Goal: Task Accomplishment & Management: Use online tool/utility

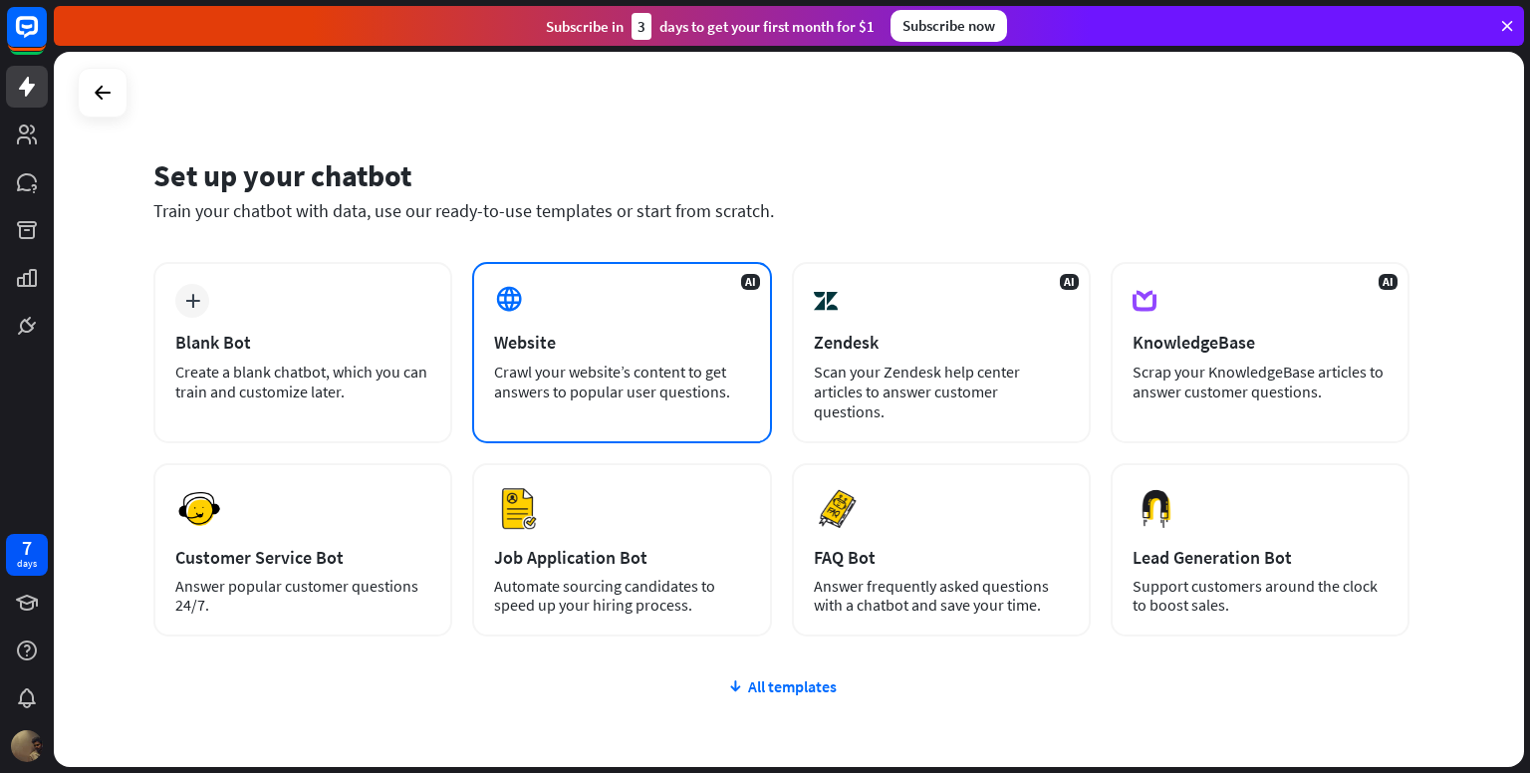
click at [697, 367] on div "Crawl your website’s content to get answers to popular user questions." at bounding box center [621, 382] width 255 height 40
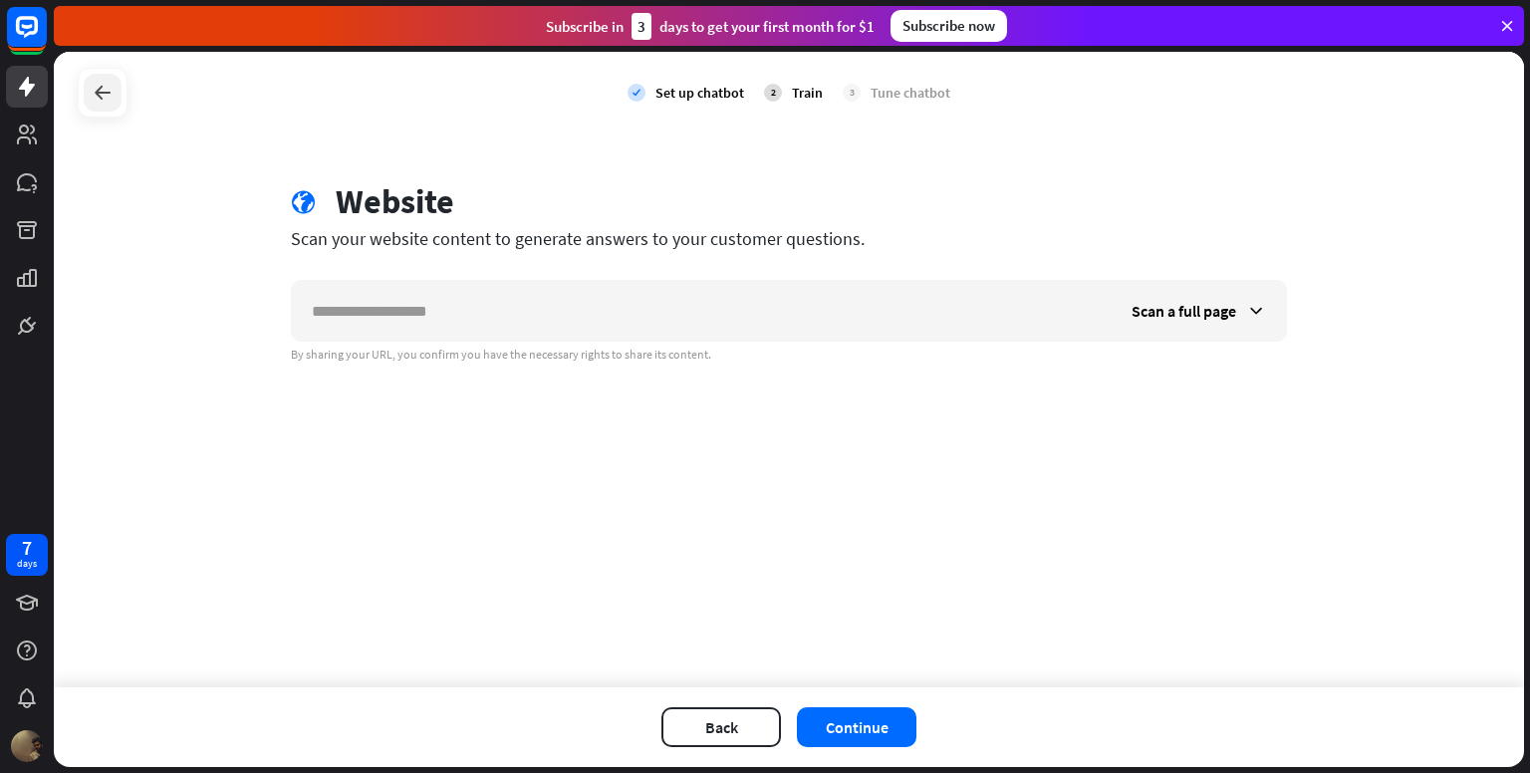
click at [97, 85] on icon at bounding box center [103, 93] width 24 height 24
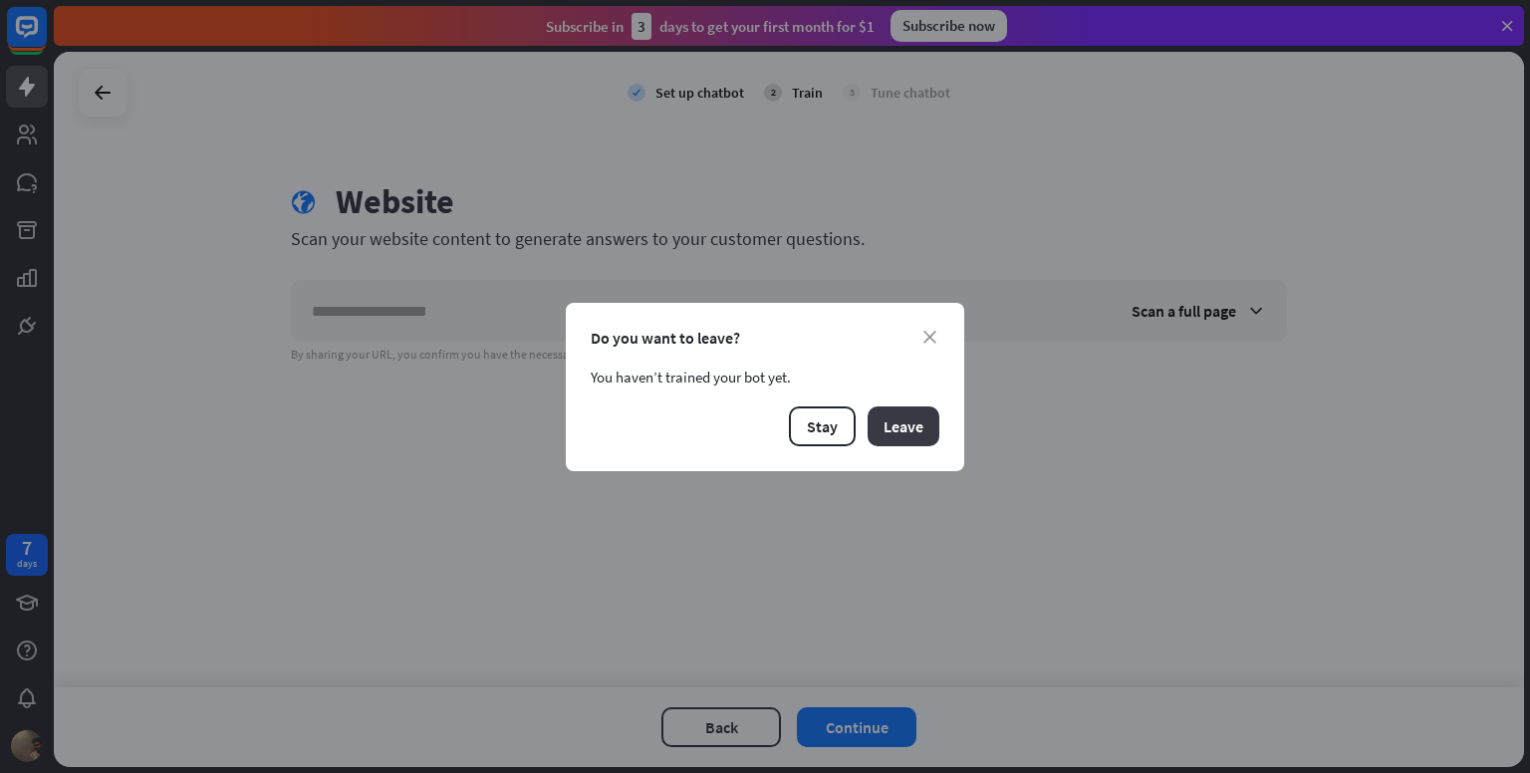
click at [901, 433] on button "Leave" at bounding box center [904, 426] width 72 height 40
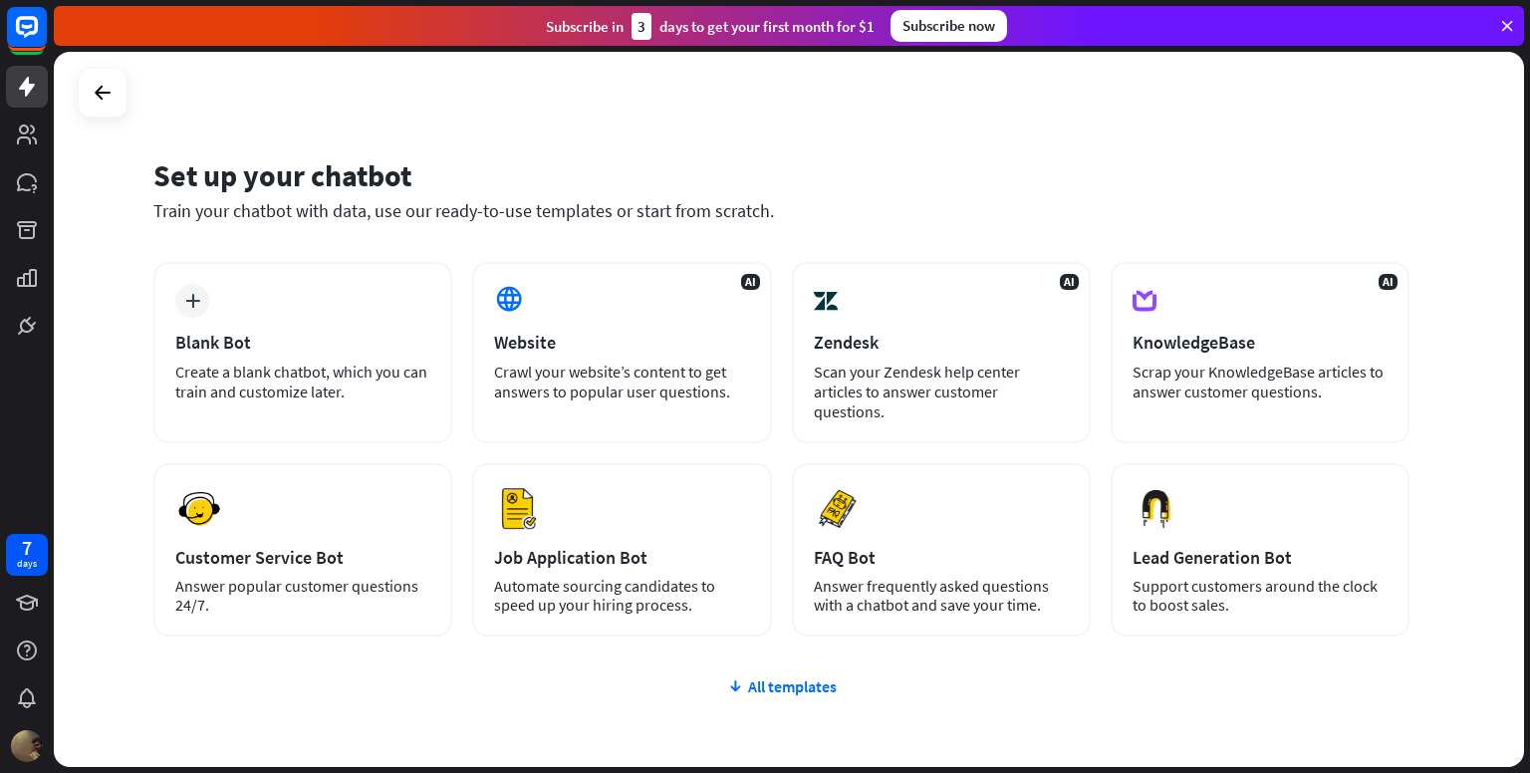
scroll to position [87, 0]
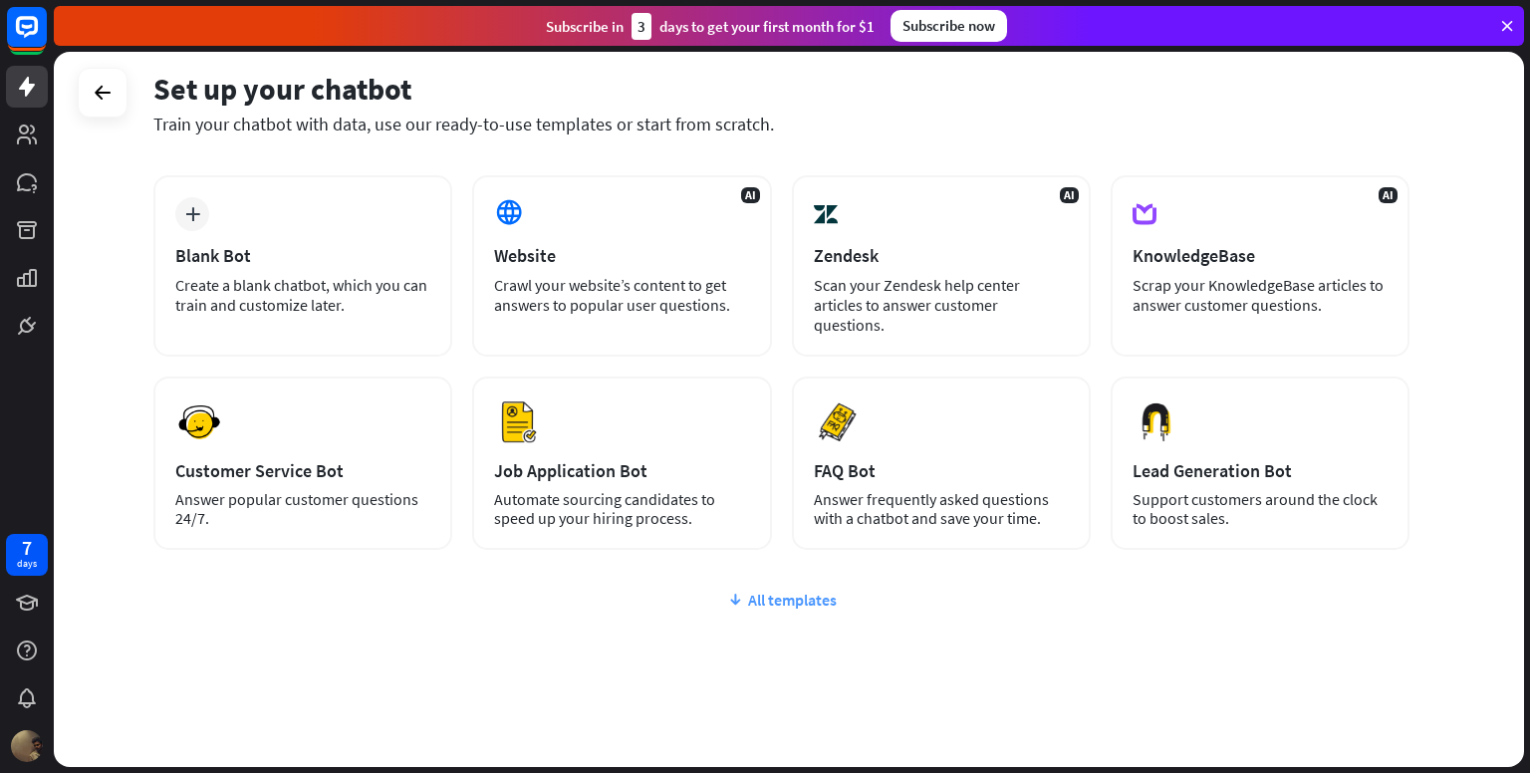
click at [767, 590] on div "All templates" at bounding box center [781, 600] width 1256 height 20
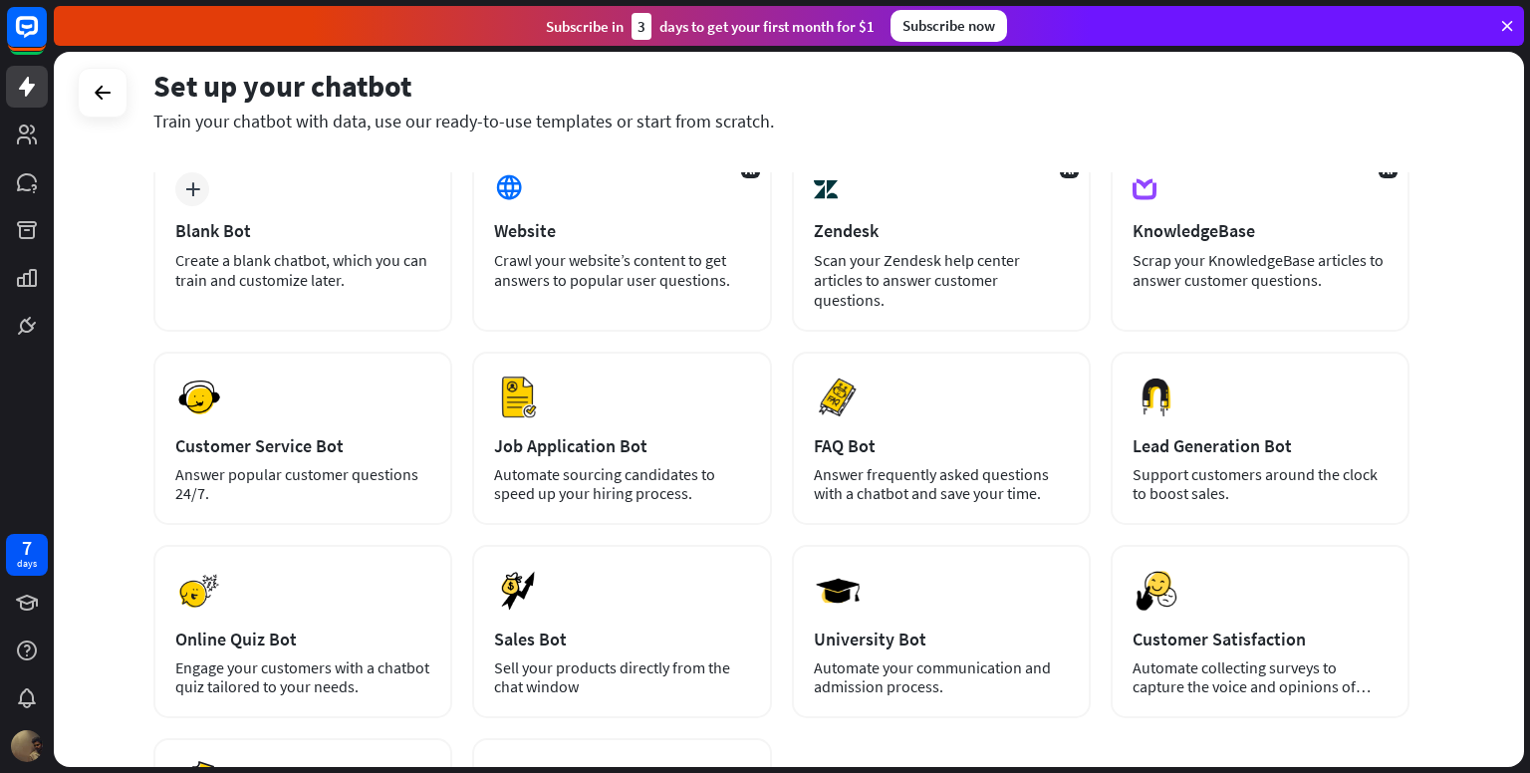
scroll to position [0, 0]
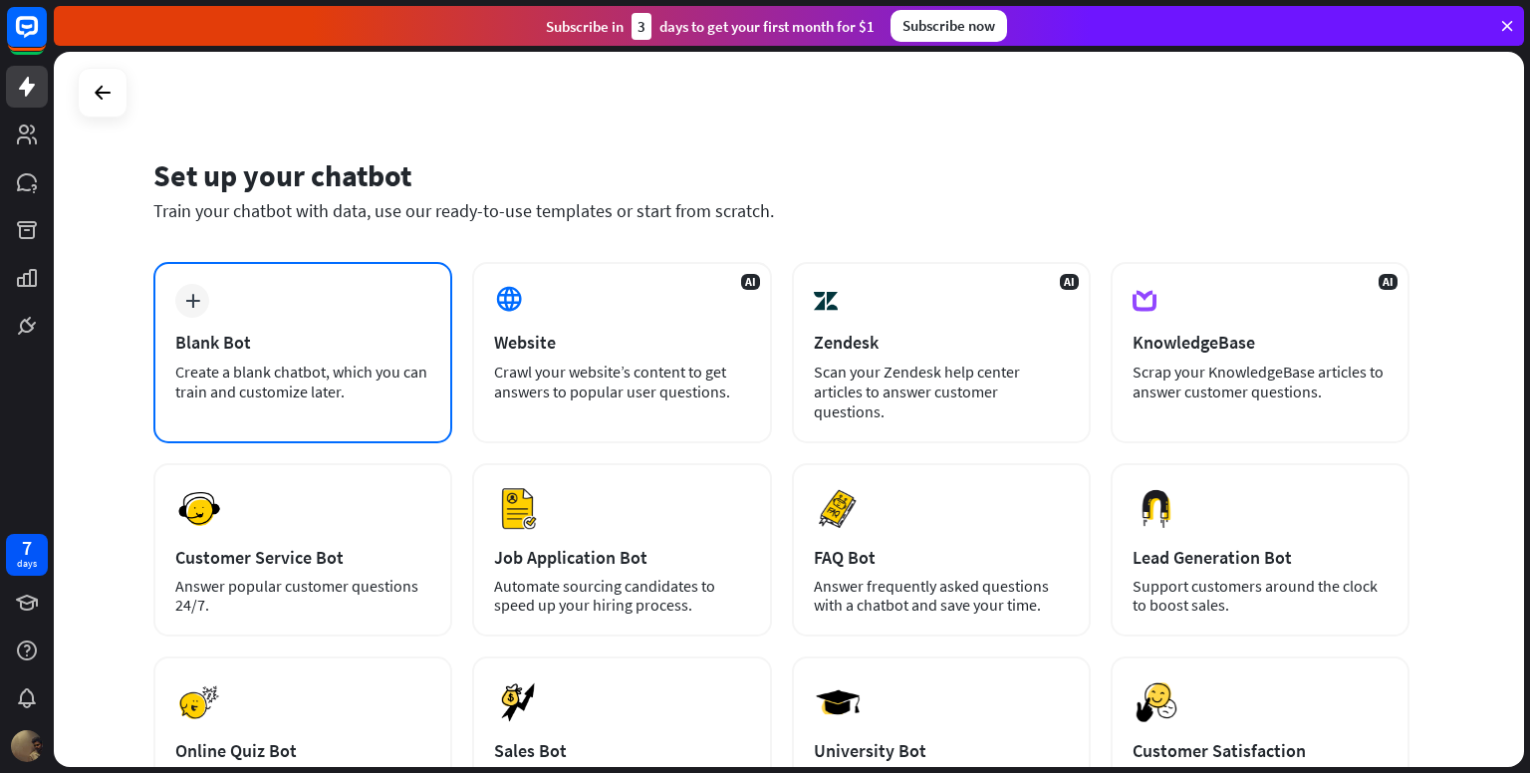
click at [375, 329] on div "plus Blank Bot Create a blank chatbot, which you can train and customize later." at bounding box center [302, 352] width 299 height 181
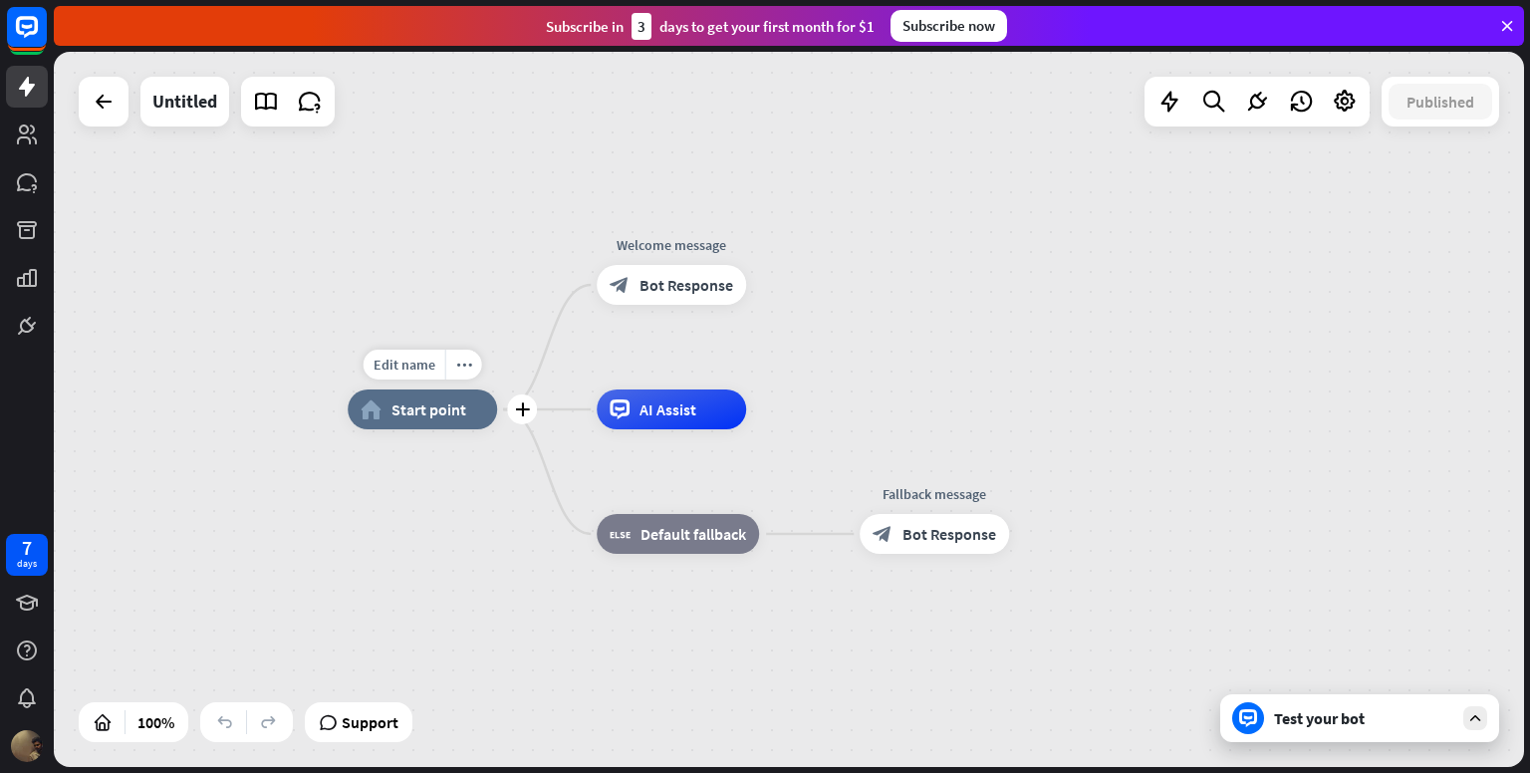
click at [446, 419] on div "home_2 Start point" at bounding box center [422, 410] width 149 height 40
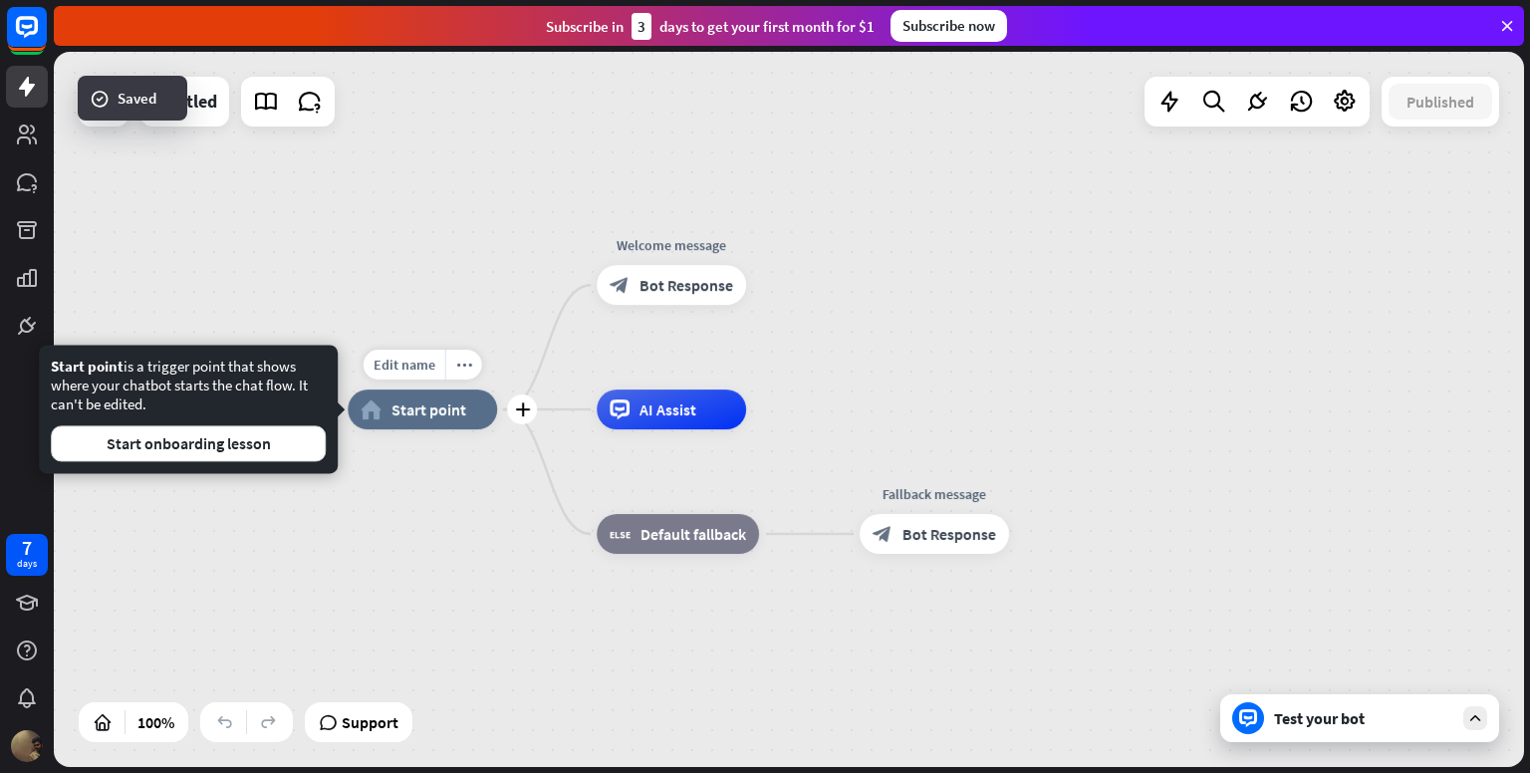
click at [388, 407] on div "home_2 Start point" at bounding box center [422, 410] width 149 height 40
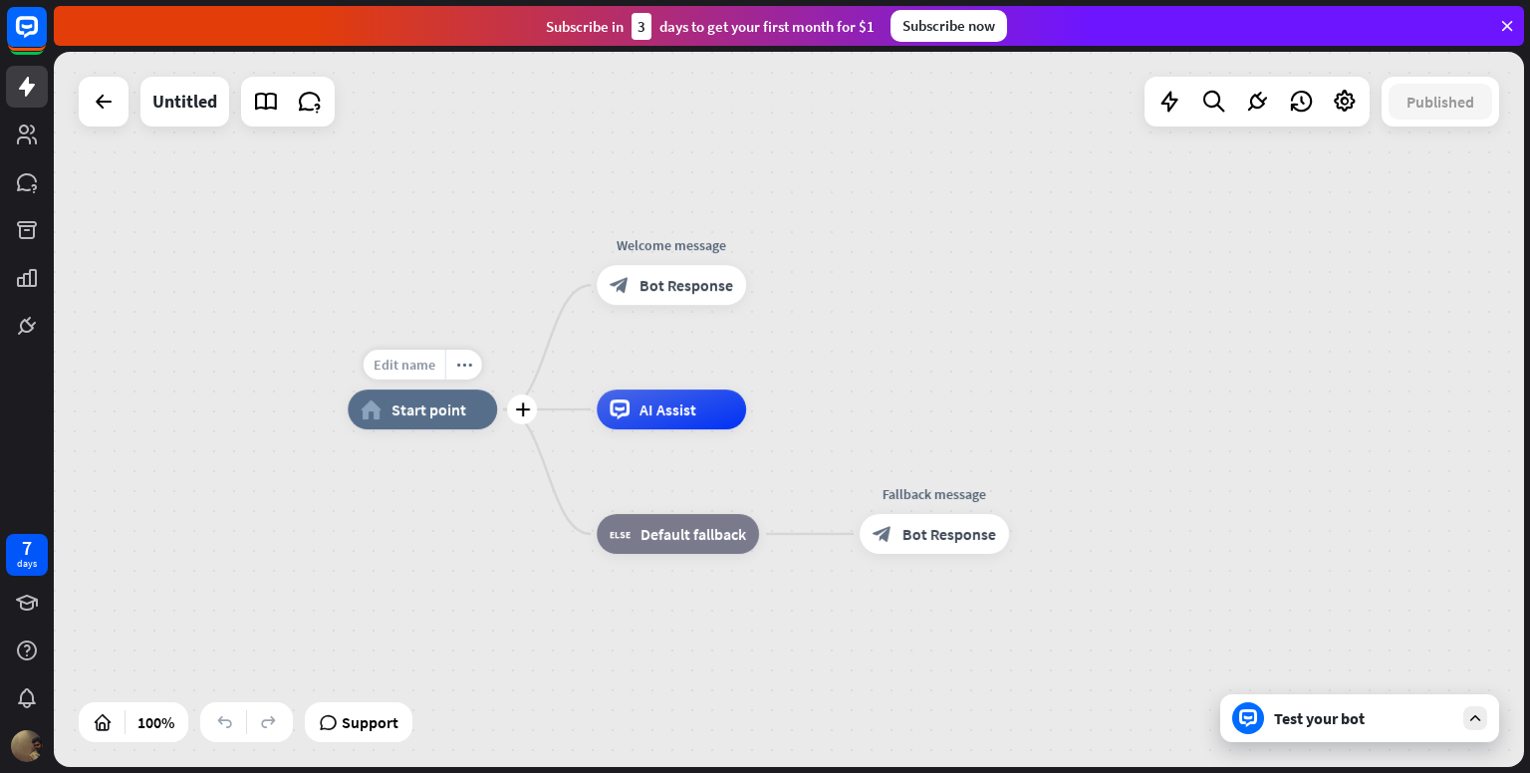
click at [406, 373] on span "Edit name" at bounding box center [405, 365] width 62 height 18
type input "*****"
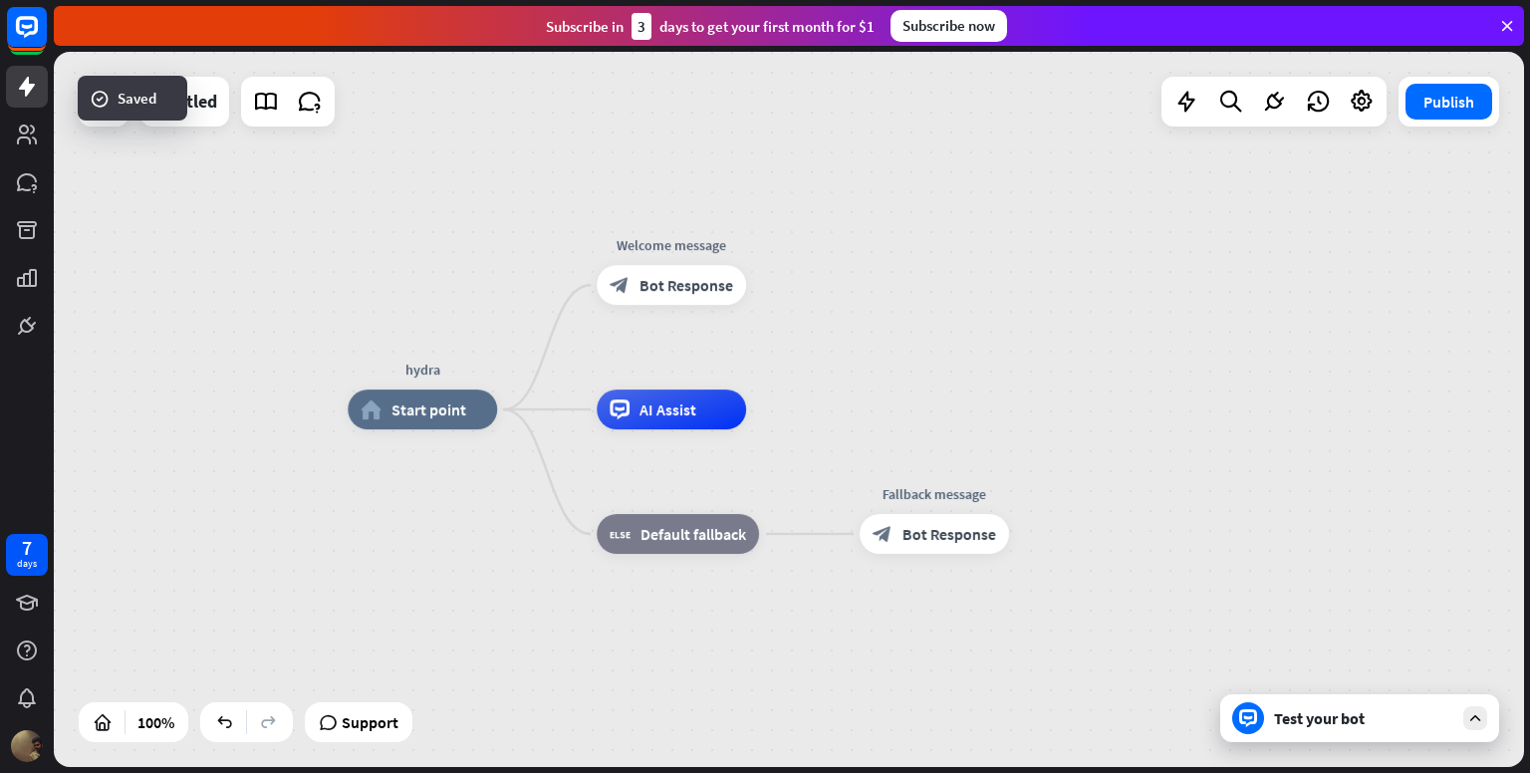
click at [480, 478] on div "hydra home_2 Start point Welcome message block_bot_response Bot Response AI Ass…" at bounding box center [1082, 766] width 1469 height 715
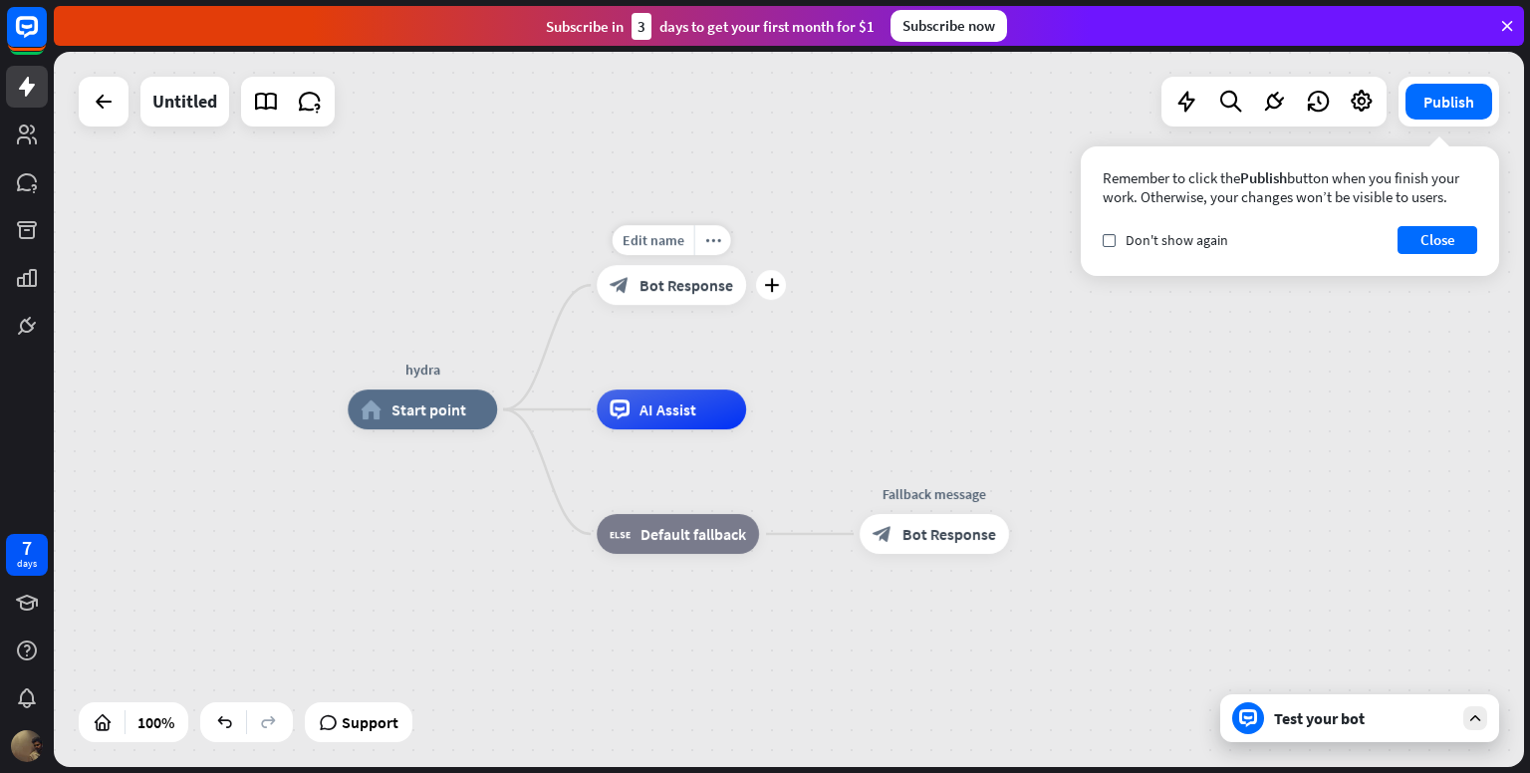
click at [673, 304] on div "block_bot_response Bot Response" at bounding box center [671, 285] width 149 height 40
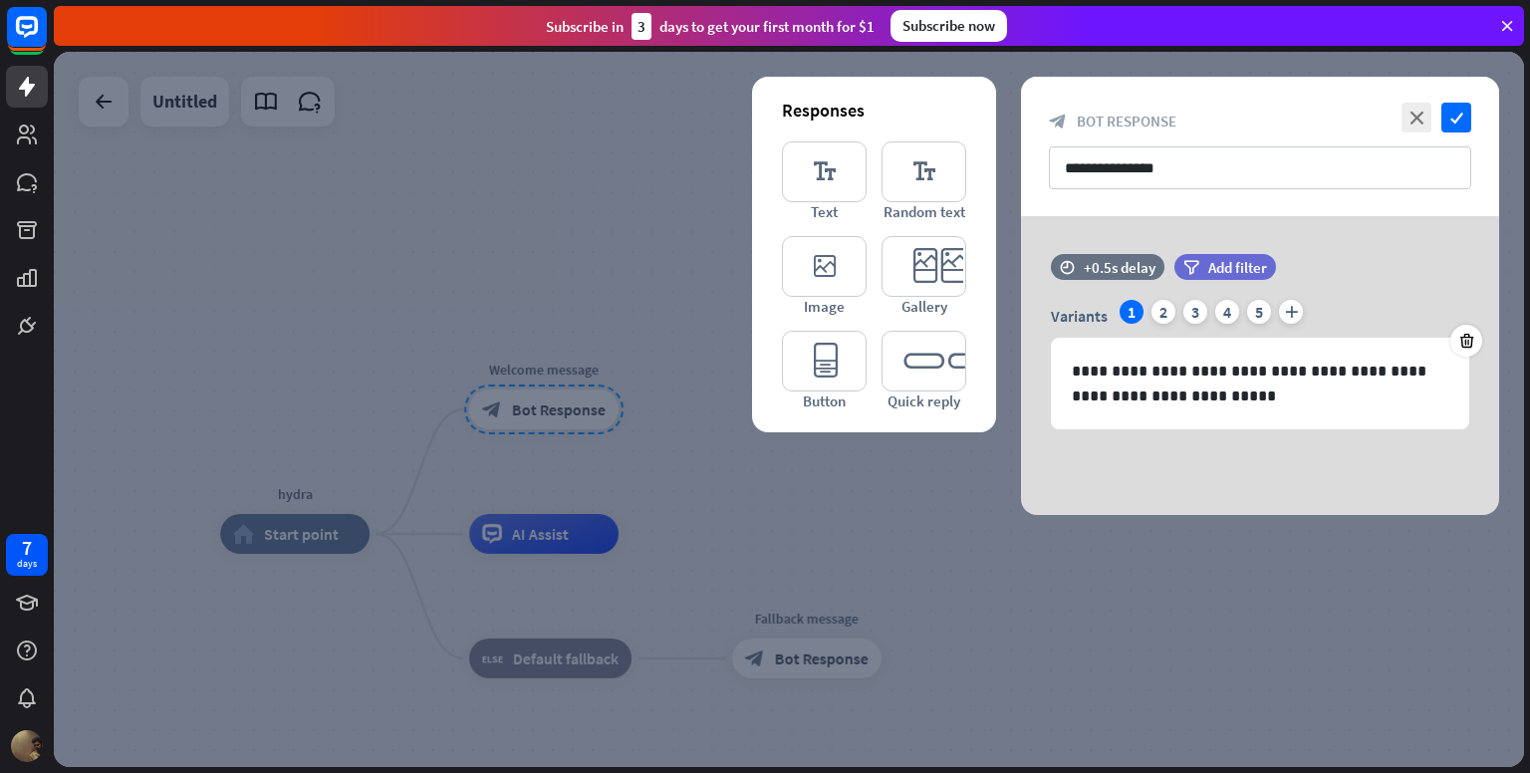
click at [1471, 108] on div "**********" at bounding box center [1260, 146] width 478 height 139
click at [1465, 116] on icon "check" at bounding box center [1457, 118] width 30 height 30
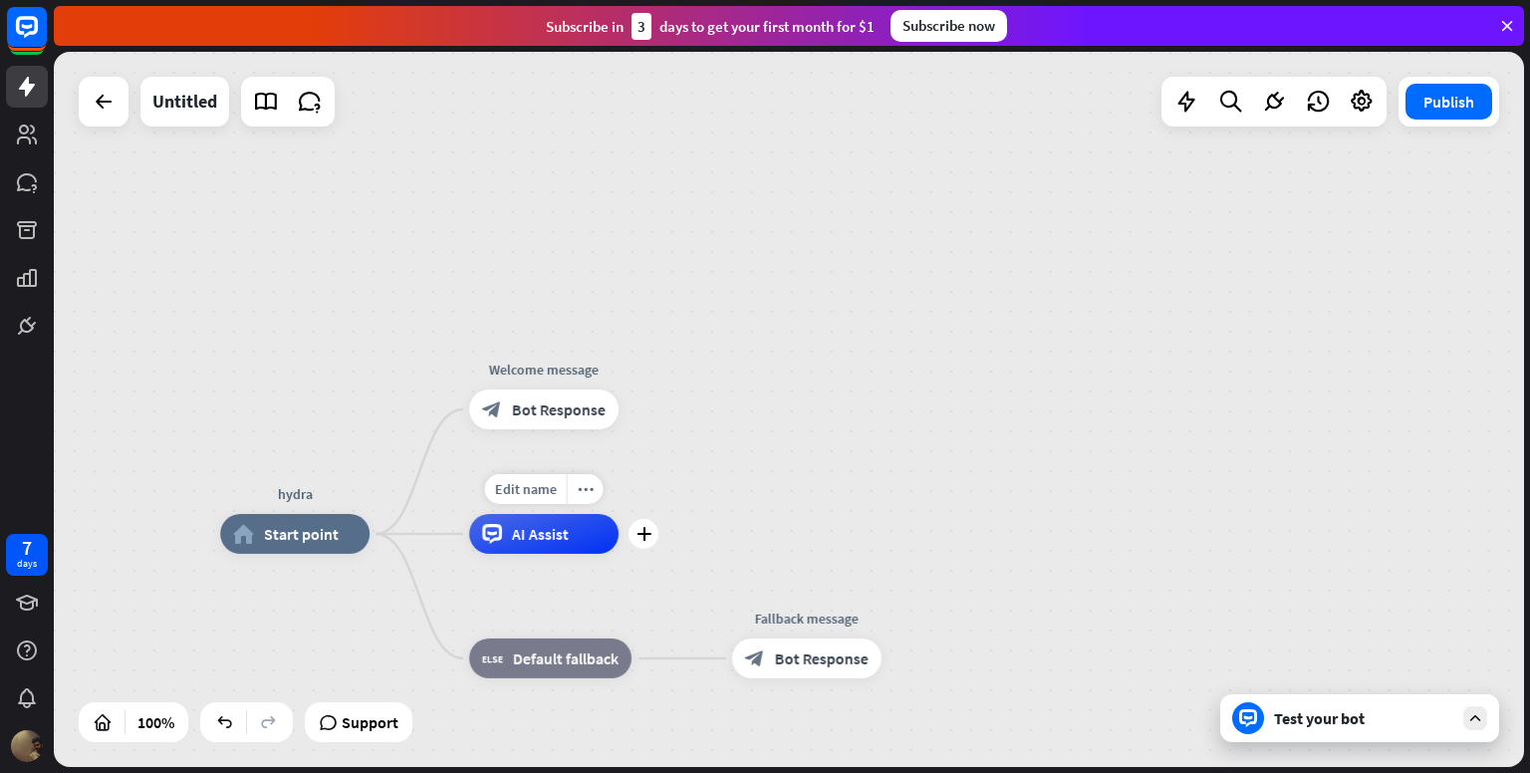
click at [560, 524] on span "AI Assist" at bounding box center [540, 534] width 57 height 20
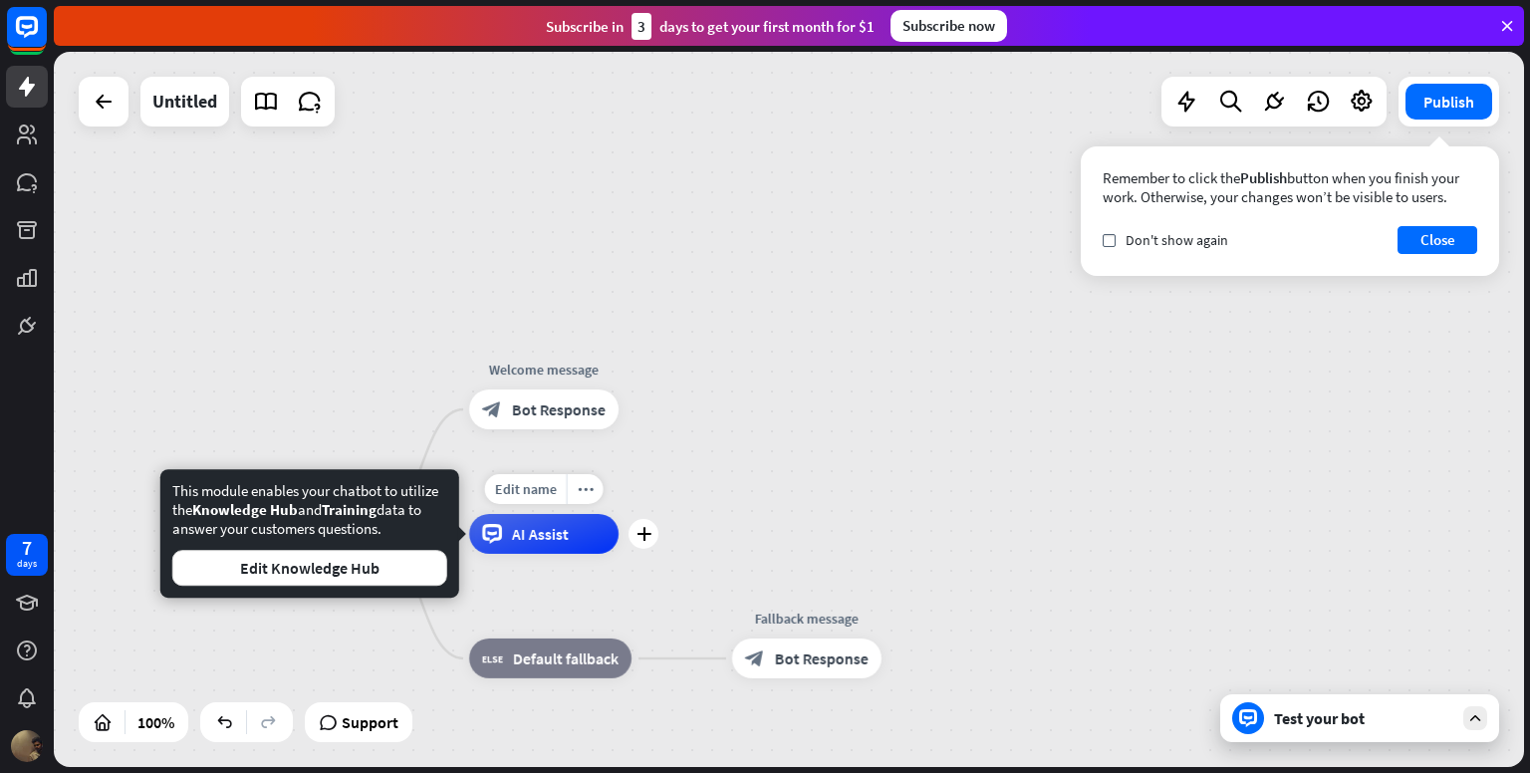
click at [526, 547] on div "AI Assist" at bounding box center [543, 534] width 149 height 40
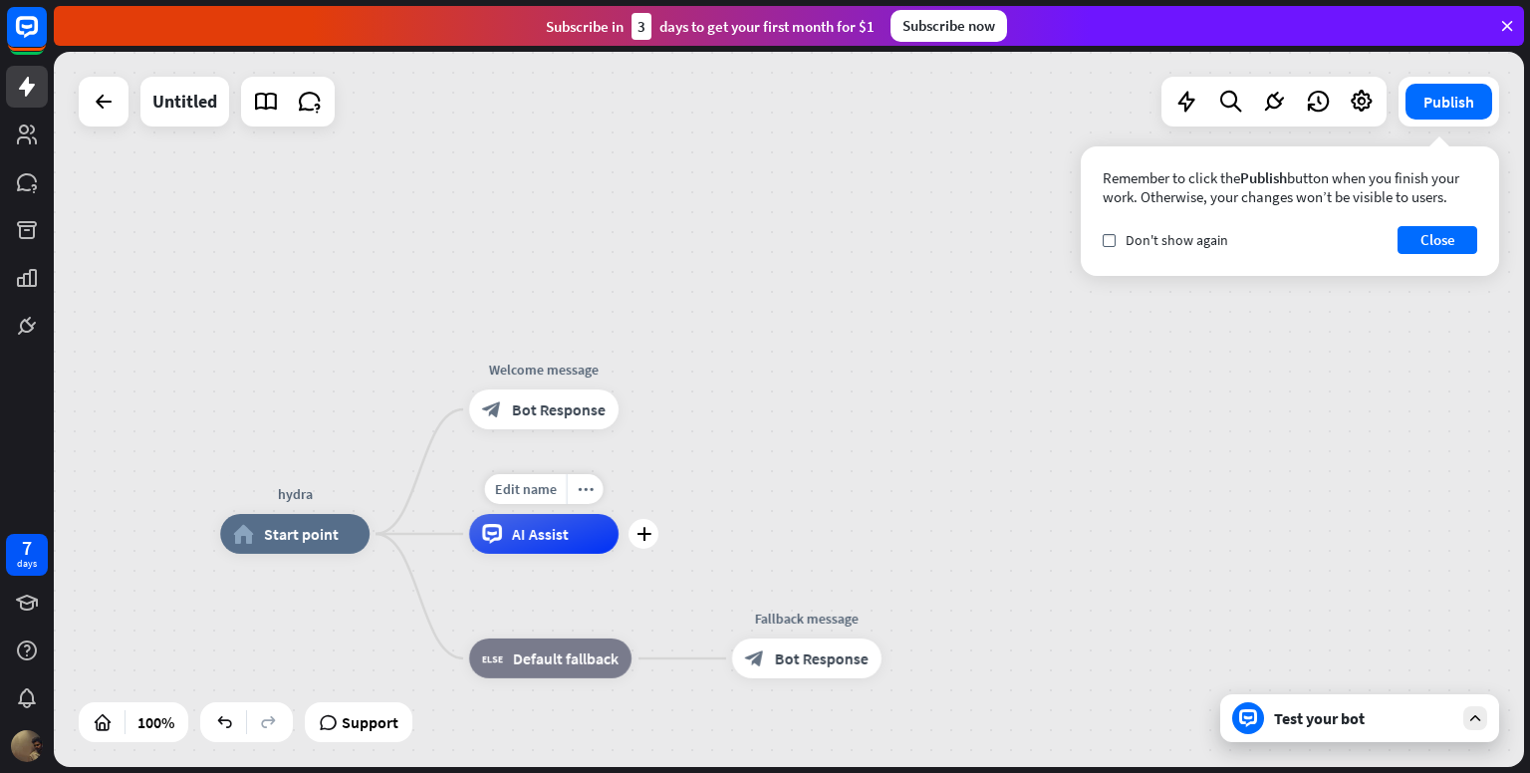
click at [526, 547] on div "AI Assist" at bounding box center [543, 534] width 149 height 40
click at [833, 639] on div "block_bot_response Bot Response" at bounding box center [806, 659] width 149 height 40
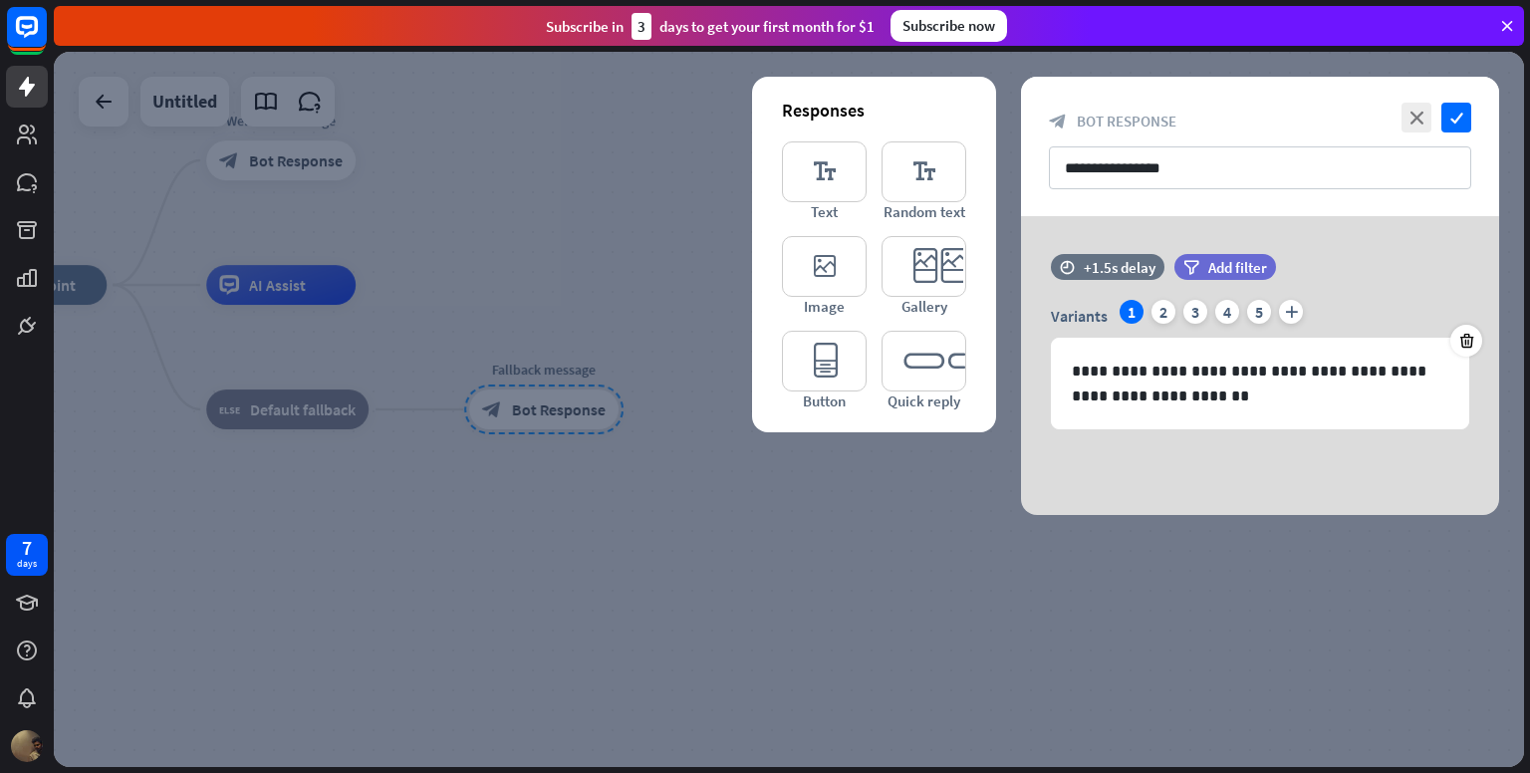
click at [1506, 29] on icon at bounding box center [1507, 26] width 18 height 18
